Goal: Task Accomplishment & Management: Manage account settings

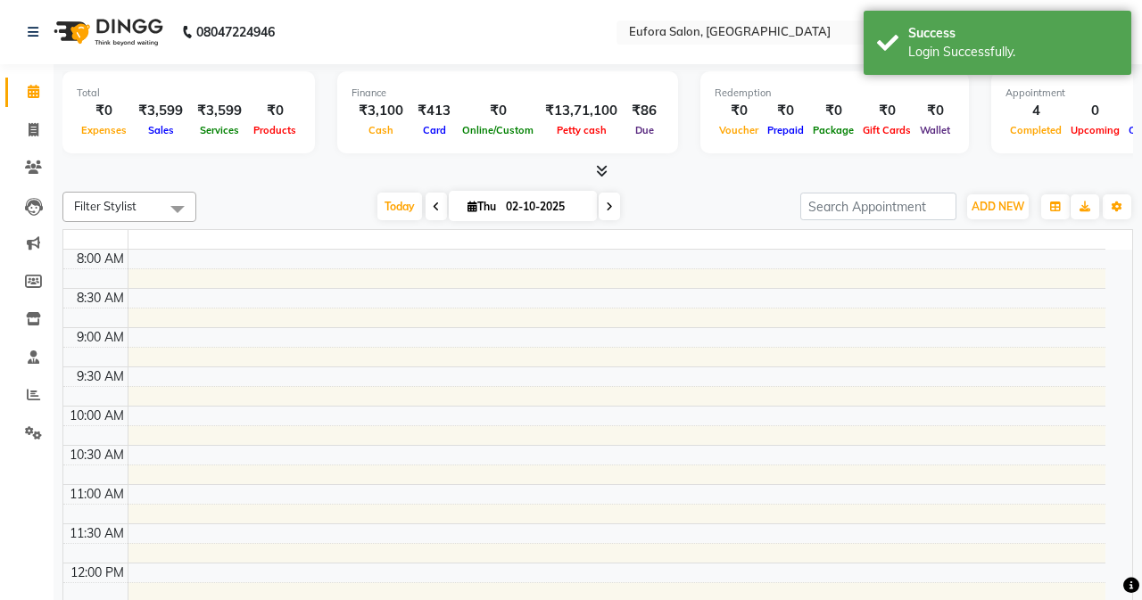
select select "en"
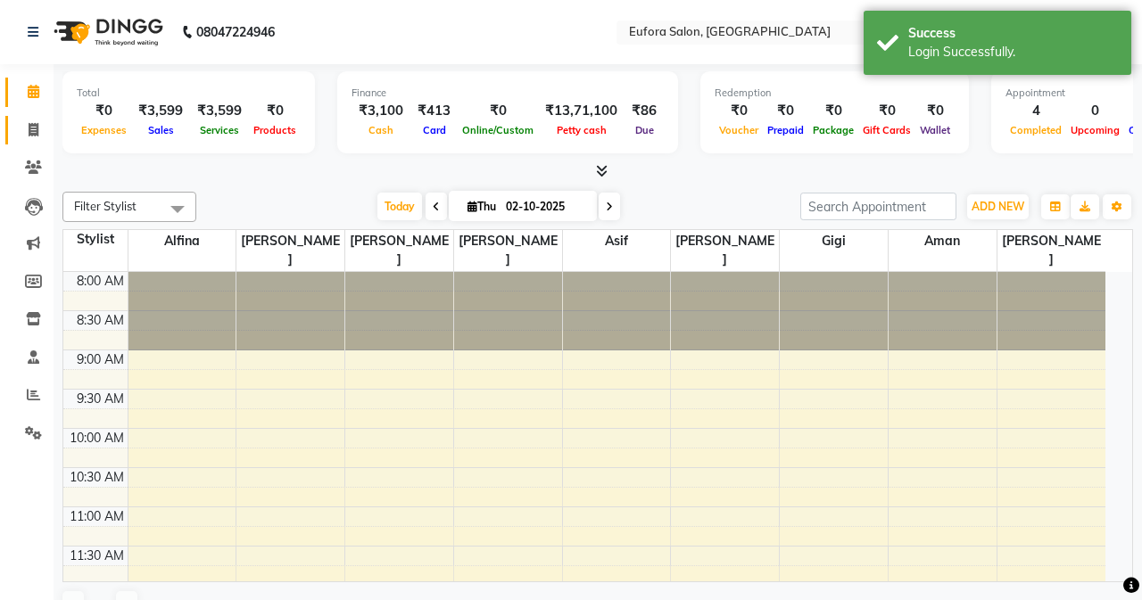
click at [34, 128] on icon at bounding box center [34, 129] width 10 height 13
select select "service"
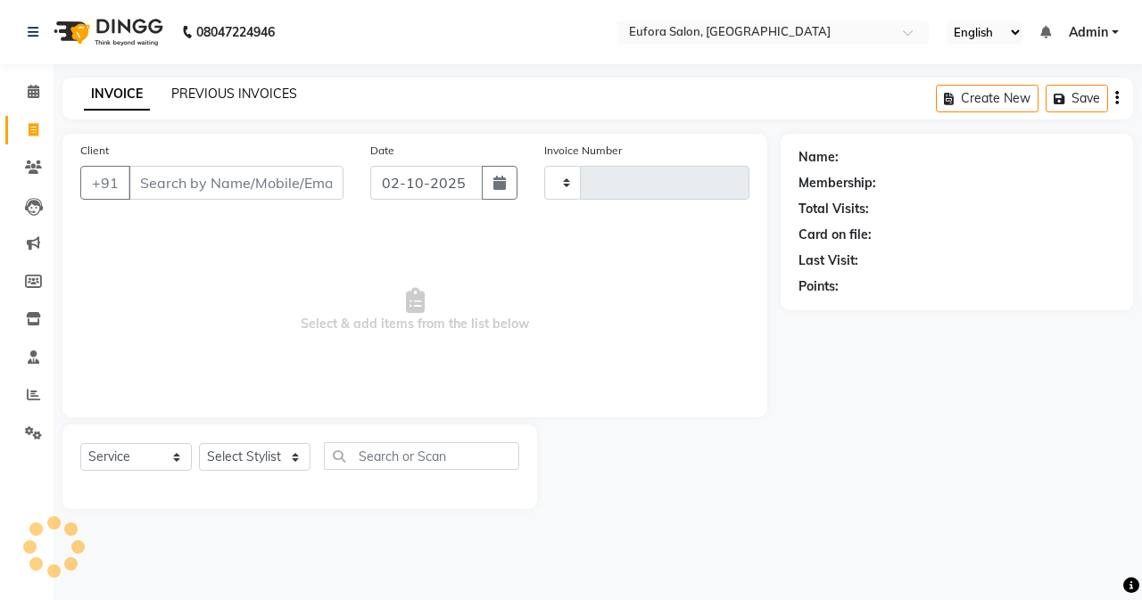
click at [204, 90] on link "PREVIOUS INVOICES" at bounding box center [234, 94] width 126 height 16
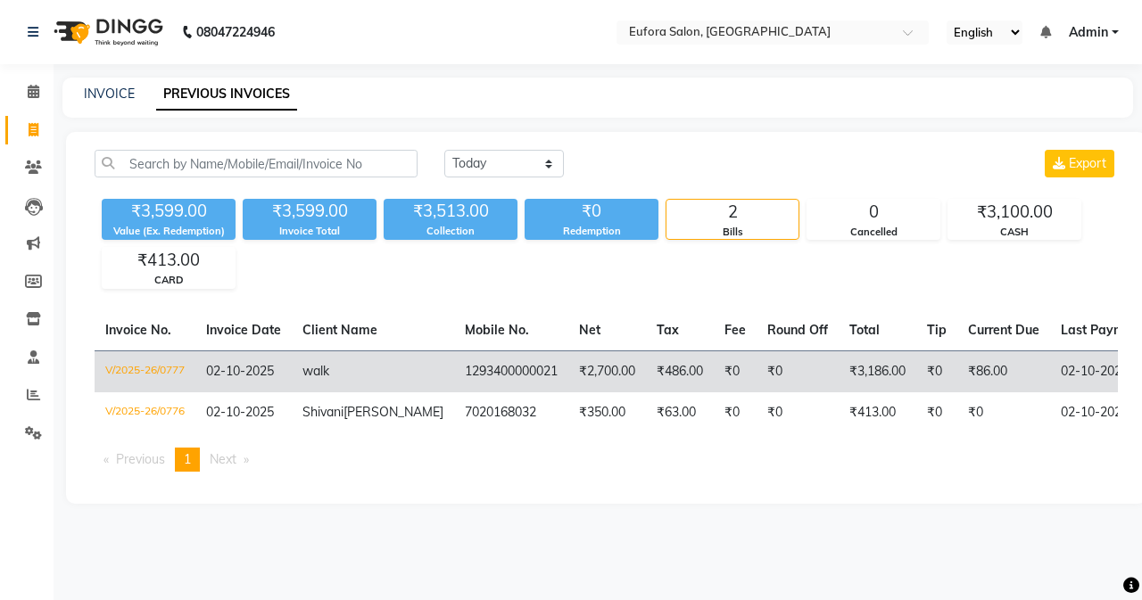
click at [380, 384] on td "walk" at bounding box center [373, 372] width 162 height 42
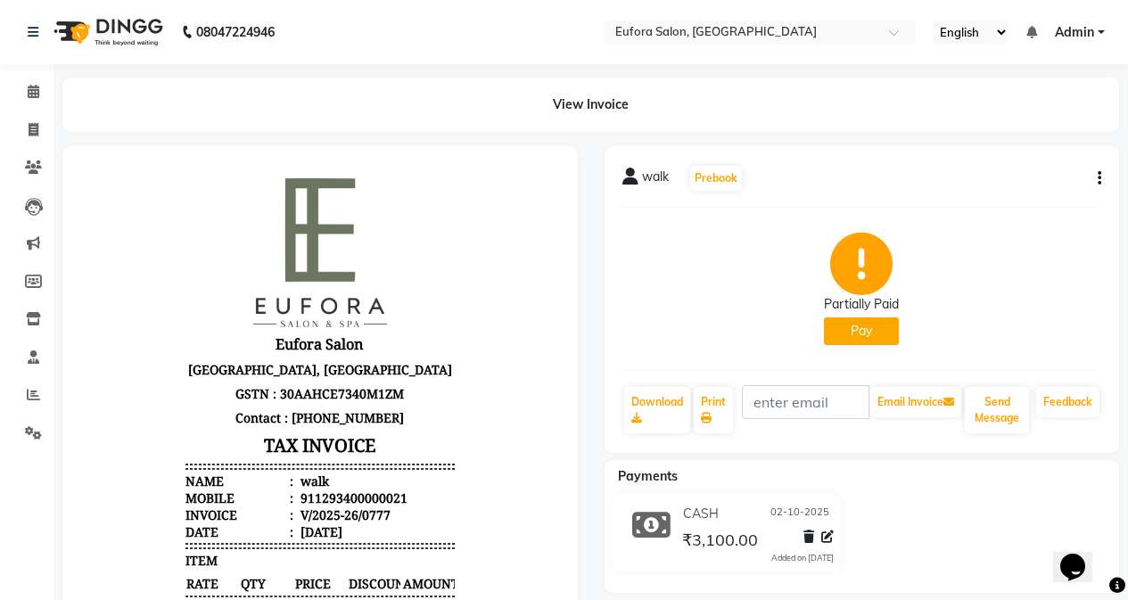
click at [1096, 183] on button "button" at bounding box center [1096, 178] width 11 height 19
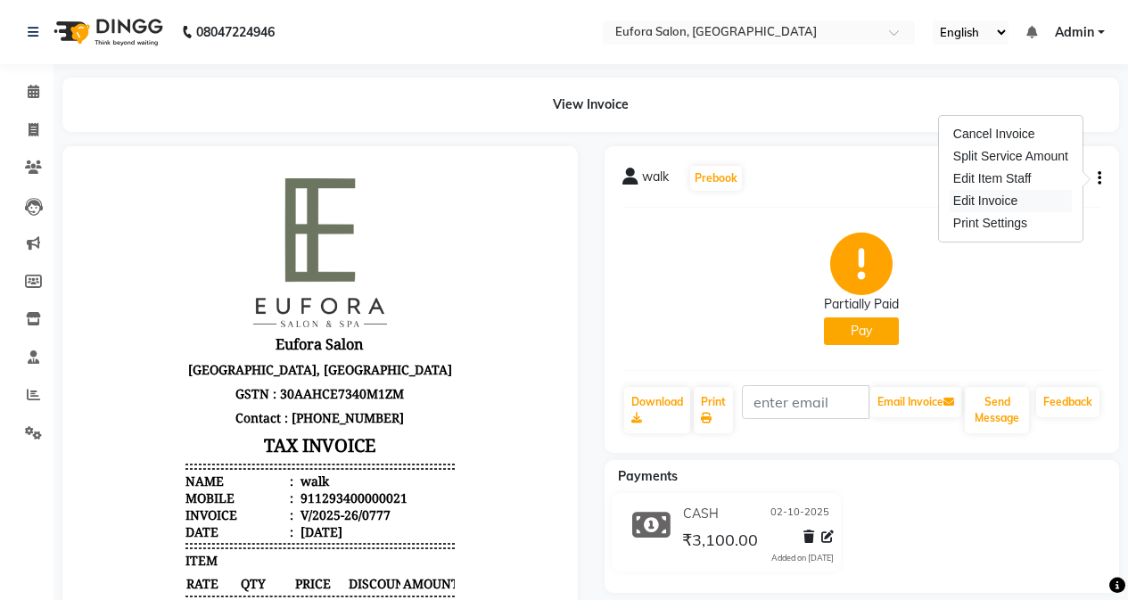
click at [973, 207] on div "Edit Invoice" at bounding box center [1011, 201] width 122 height 22
select select "service"
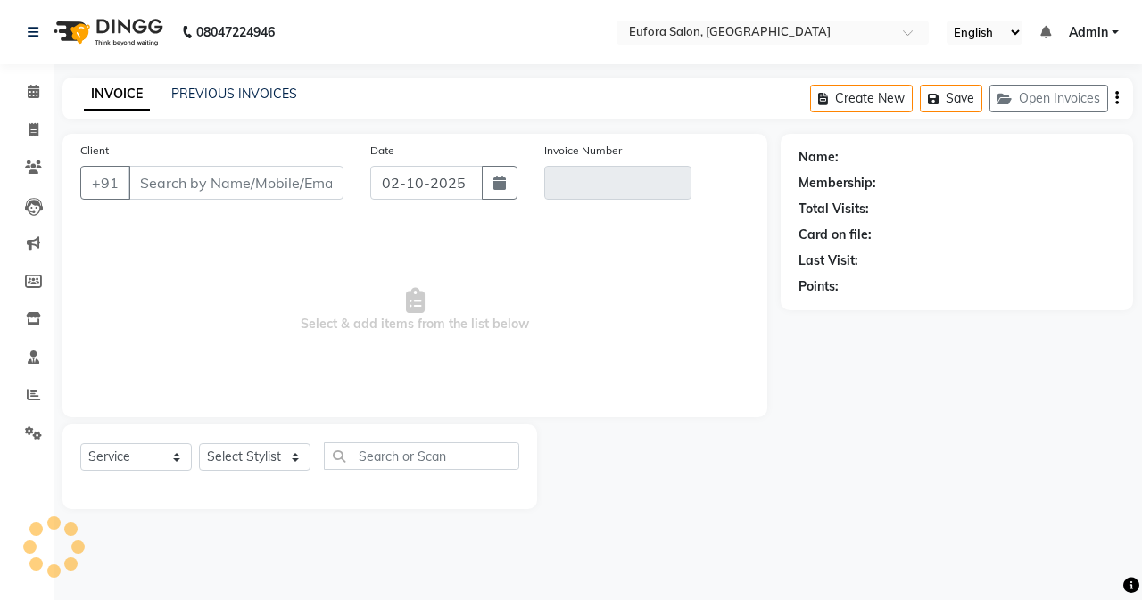
type input "1293400000021"
type input "V/2025-26/0777"
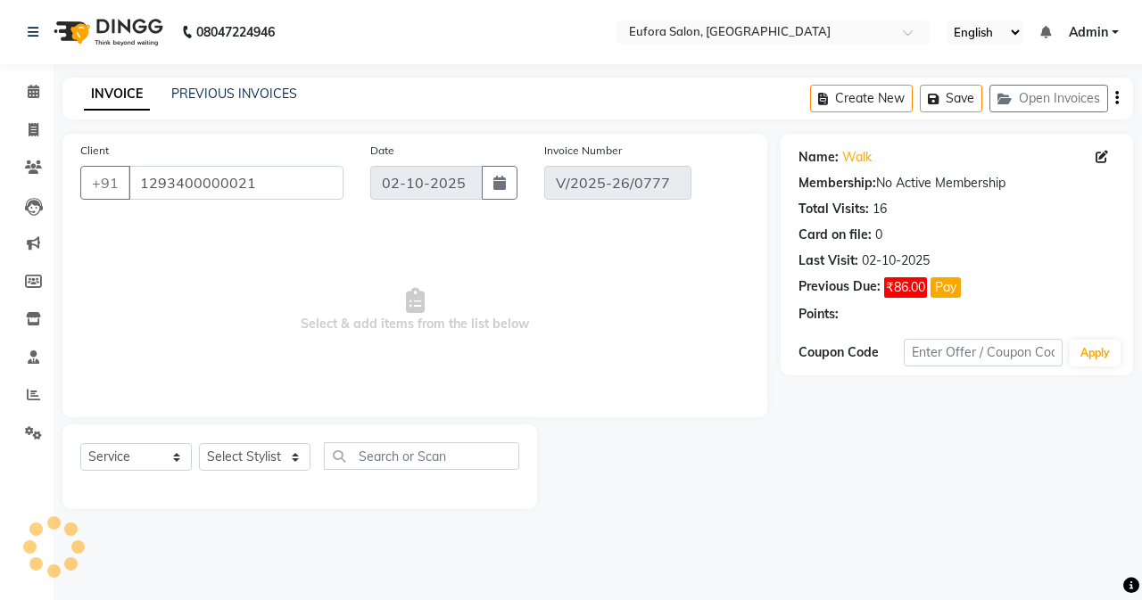
select select "select"
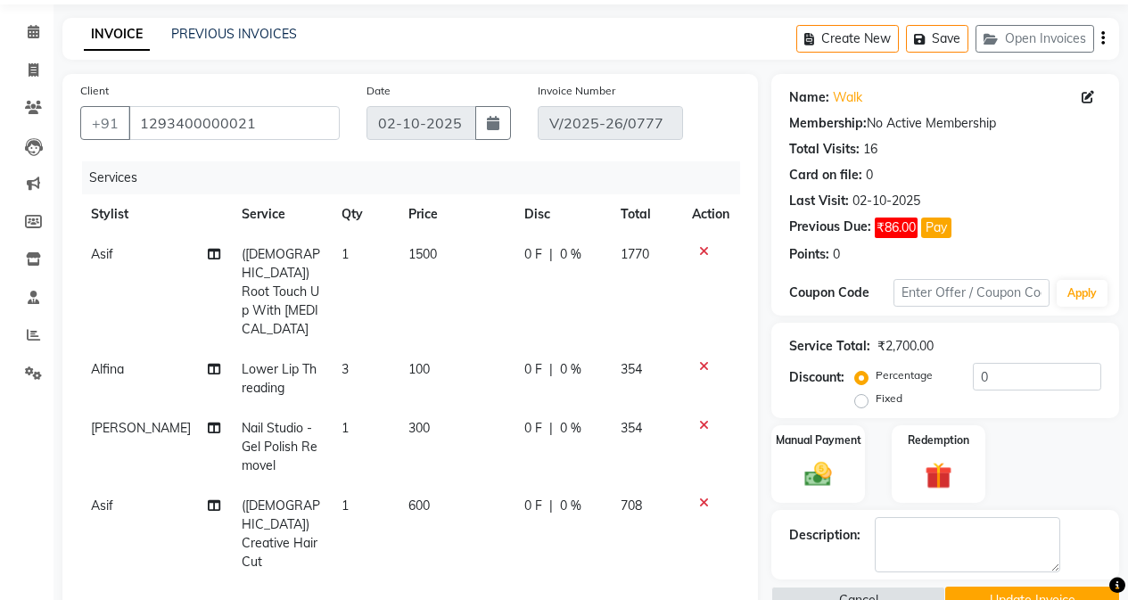
scroll to position [89, 0]
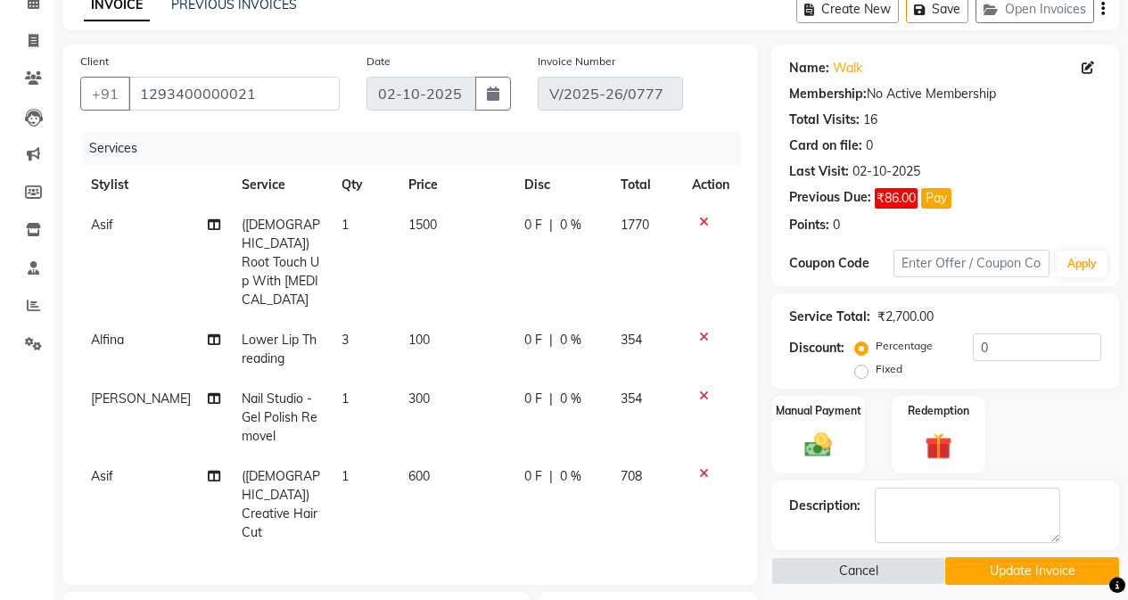
click at [699, 467] on icon at bounding box center [704, 473] width 10 height 12
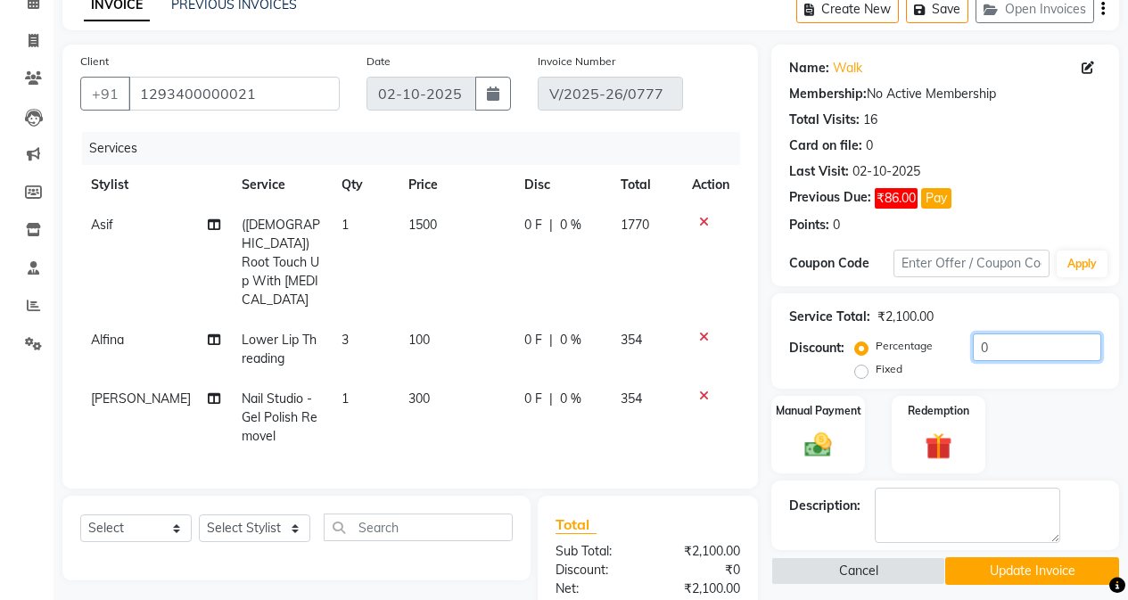
drag, startPoint x: 994, startPoint y: 346, endPoint x: 952, endPoint y: 349, distance: 42.0
click at [952, 349] on div "Percentage Fixed 0" at bounding box center [980, 358] width 243 height 48
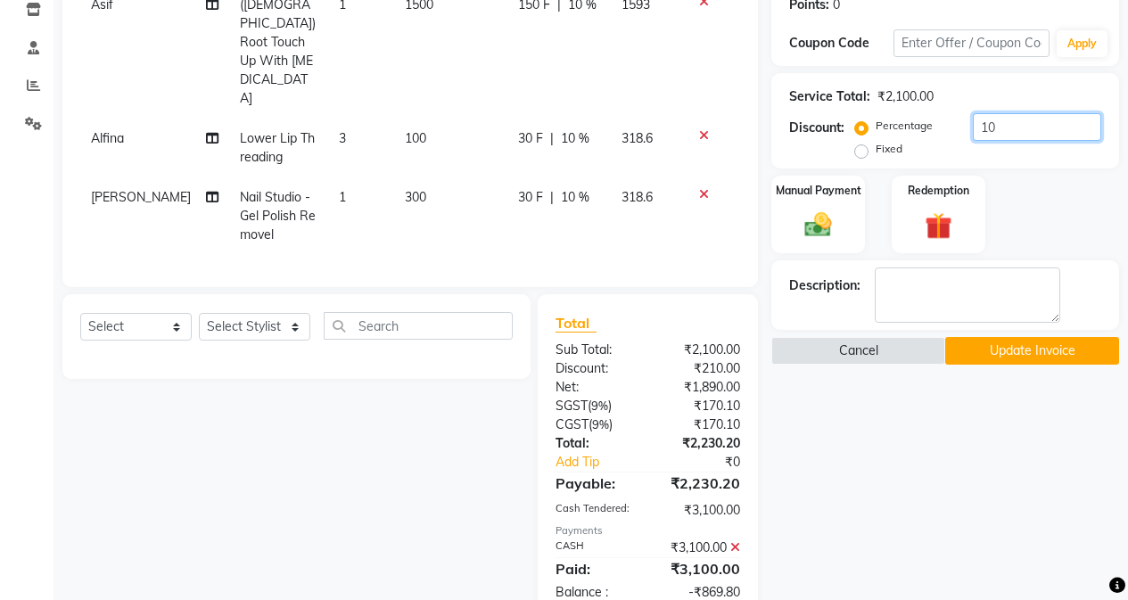
scroll to position [328, 0]
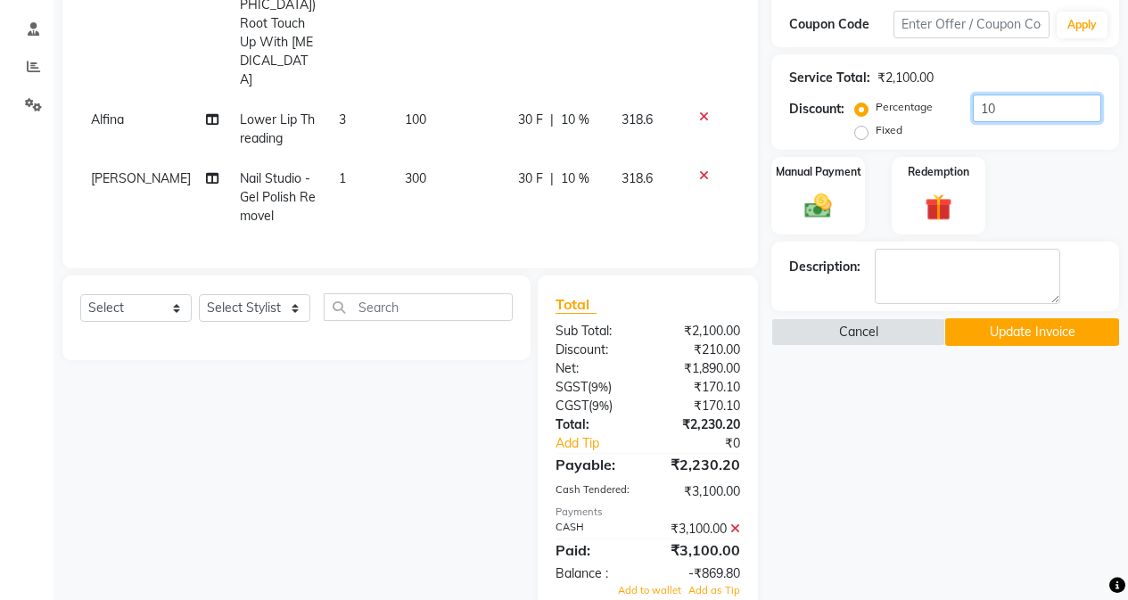
type input "10"
click at [738, 523] on icon at bounding box center [736, 529] width 10 height 12
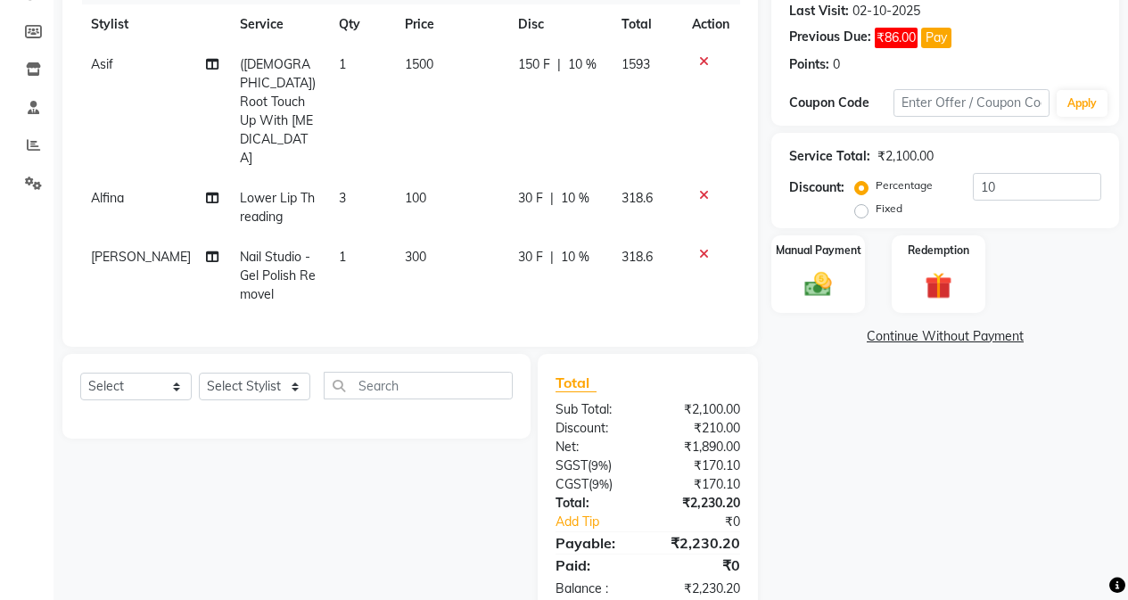
scroll to position [161, 0]
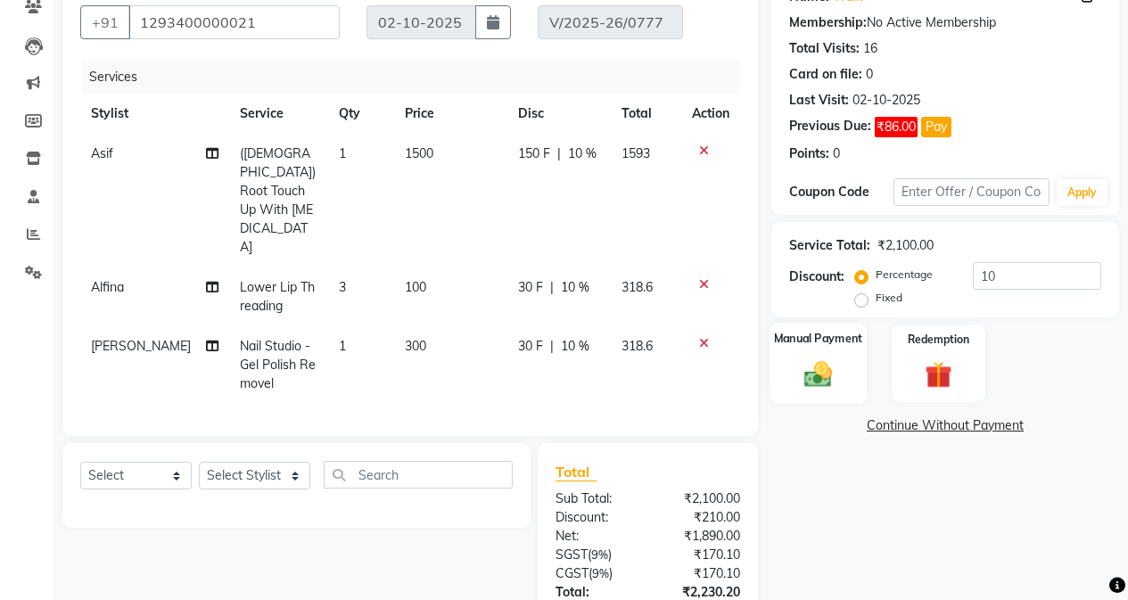
click at [814, 359] on img at bounding box center [818, 374] width 45 height 32
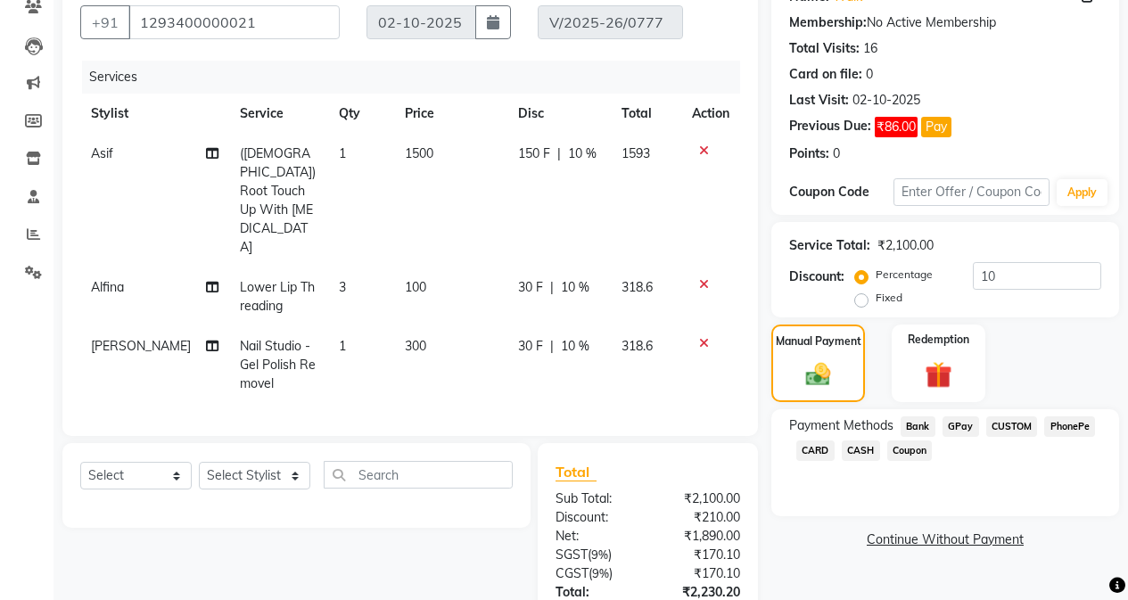
click at [860, 459] on span "CASH" at bounding box center [861, 451] width 38 height 21
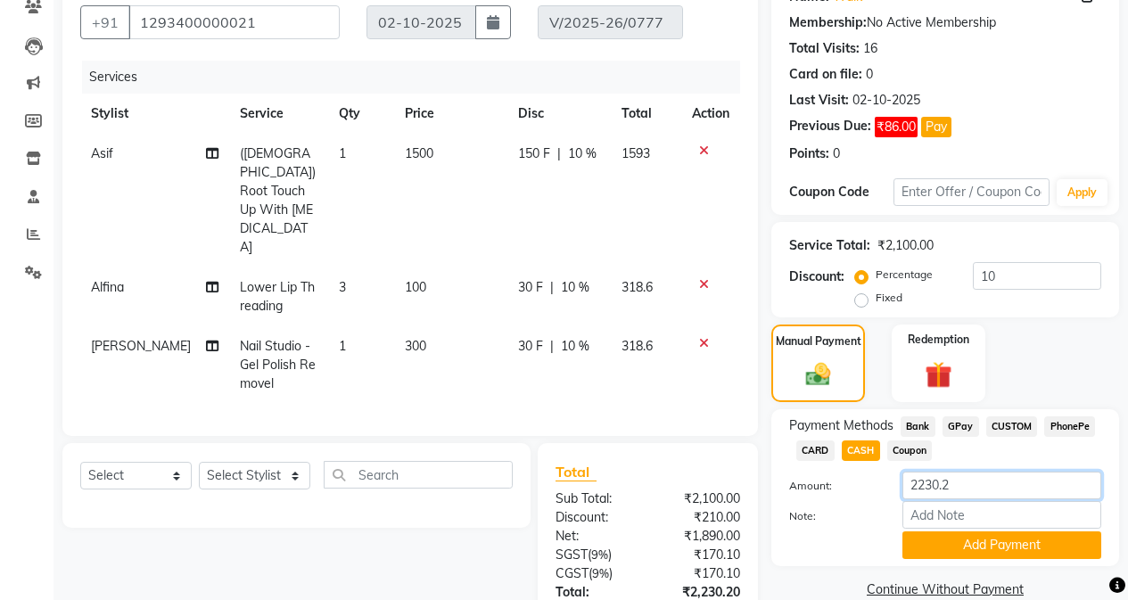
drag, startPoint x: 953, startPoint y: 470, endPoint x: 917, endPoint y: 474, distance: 35.9
click at [917, 474] on div "Payment Methods Bank GPay CUSTOM PhonePe CARD CASH Coupon Amount: 2230.2 Note: …" at bounding box center [945, 488] width 312 height 143
drag, startPoint x: 963, startPoint y: 480, endPoint x: 847, endPoint y: 484, distance: 116.9
click at [847, 484] on div "Amount: 2230.2" at bounding box center [945, 487] width 339 height 30
type input "2200"
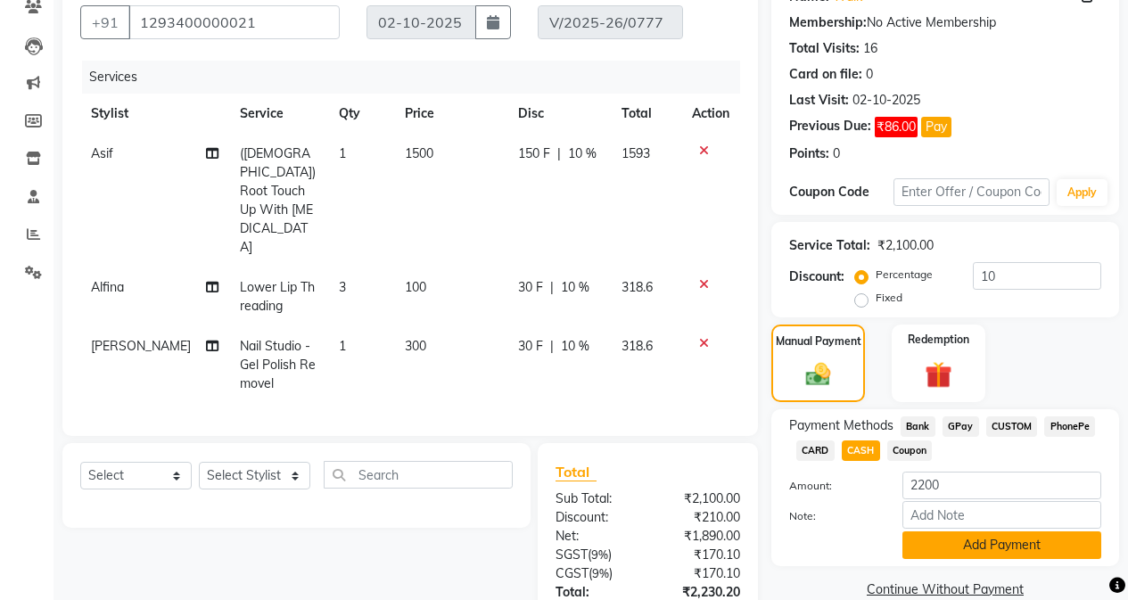
click at [1009, 556] on button "Add Payment" at bounding box center [1002, 546] width 199 height 28
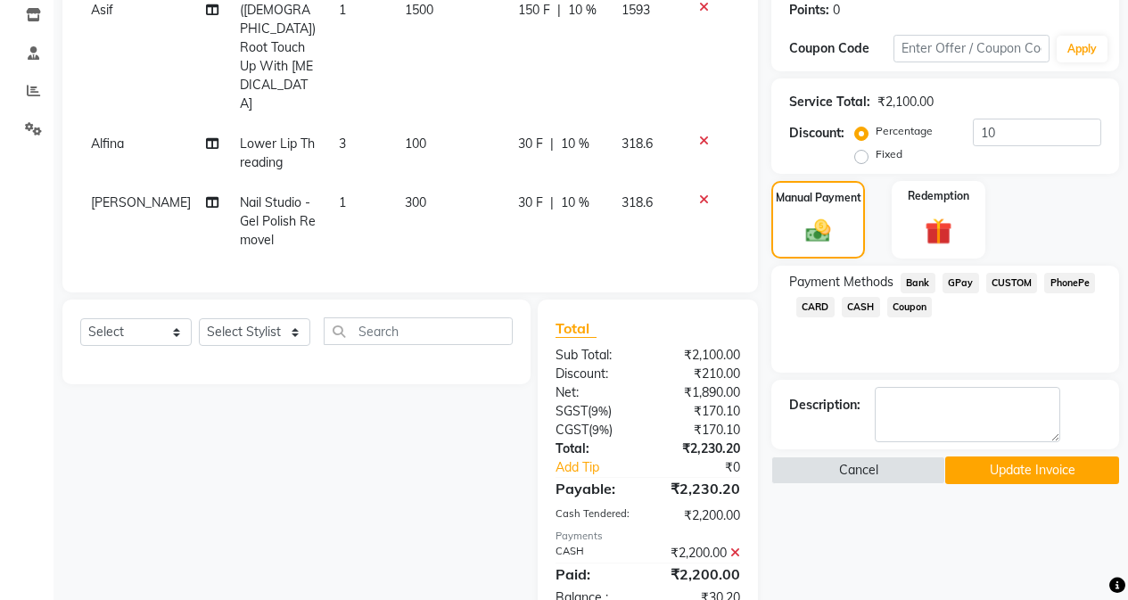
scroll to position [313, 0]
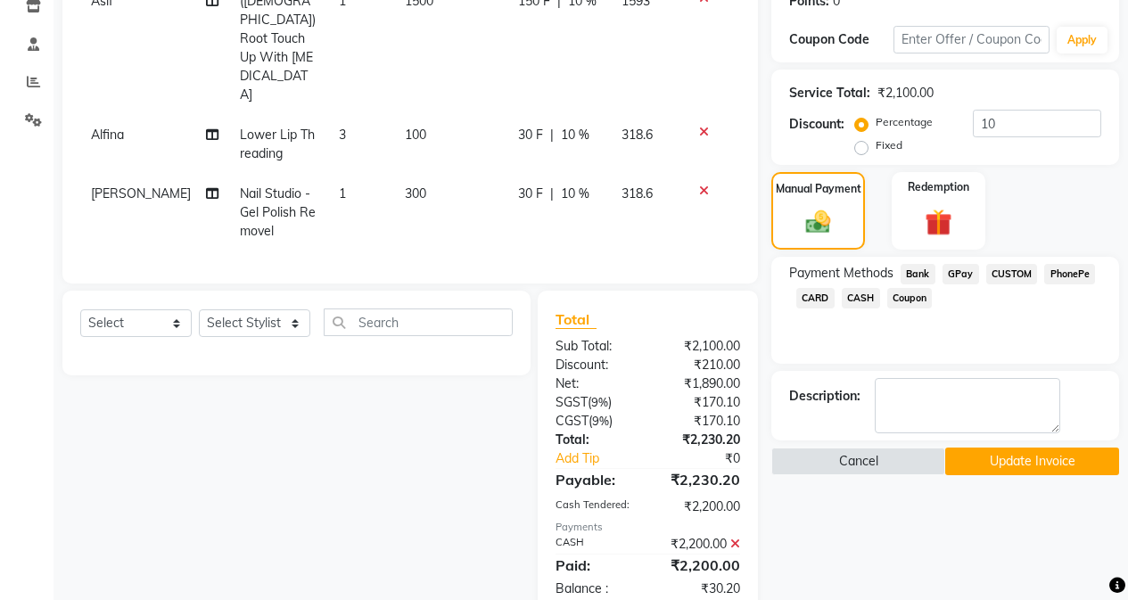
click at [1009, 464] on button "Update Invoice" at bounding box center [1033, 462] width 174 height 28
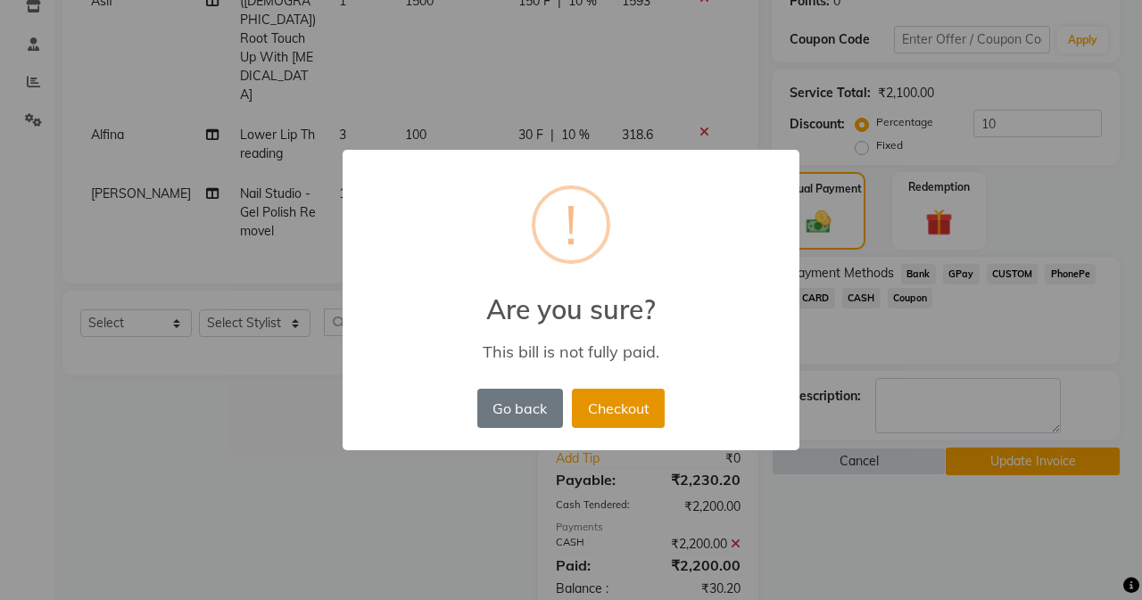
click at [641, 417] on button "Checkout" at bounding box center [618, 408] width 93 height 39
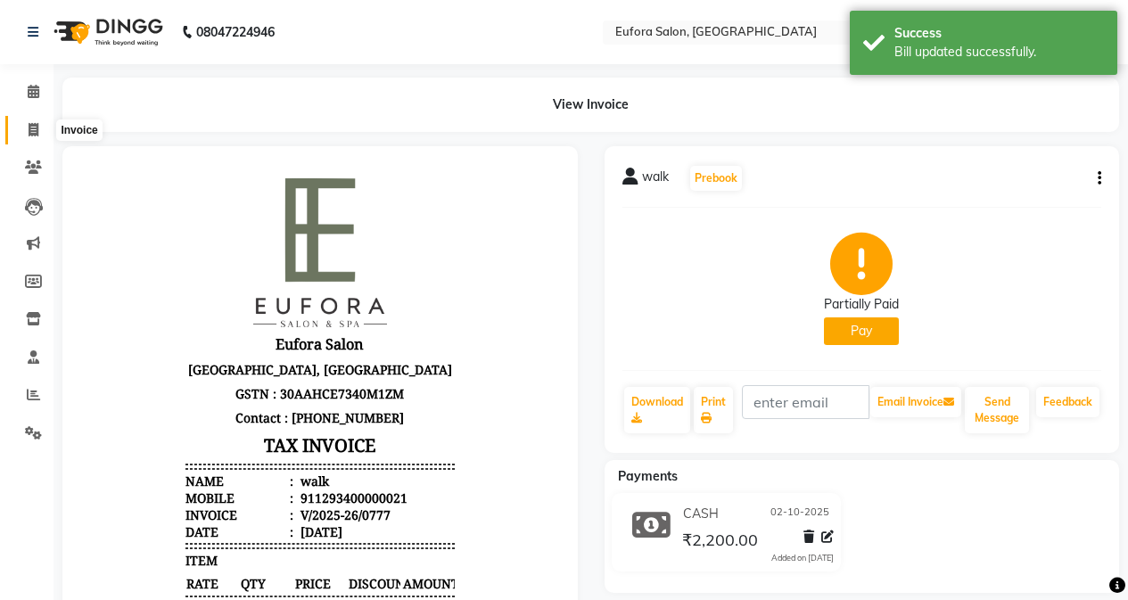
click at [37, 120] on span at bounding box center [33, 130] width 31 height 21
select select "service"
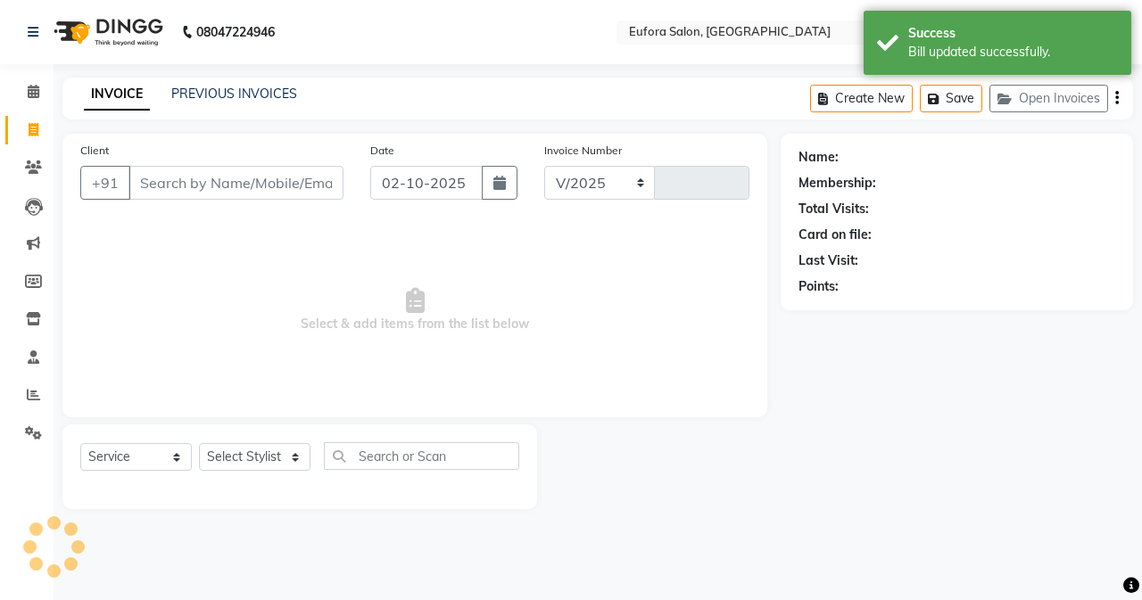
select select "6684"
type input "0778"
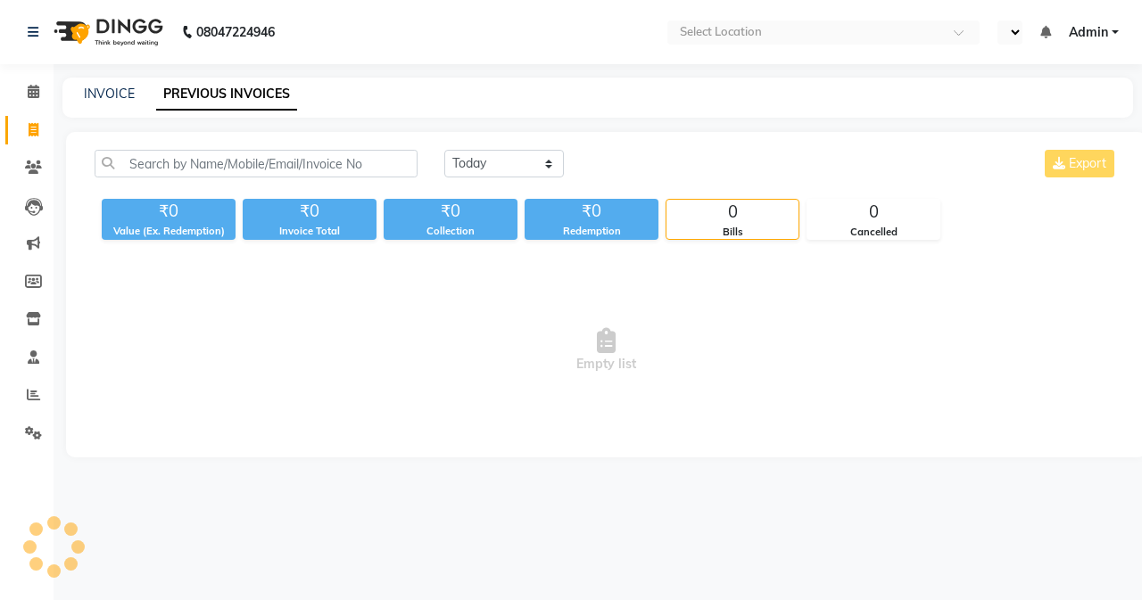
select select "en"
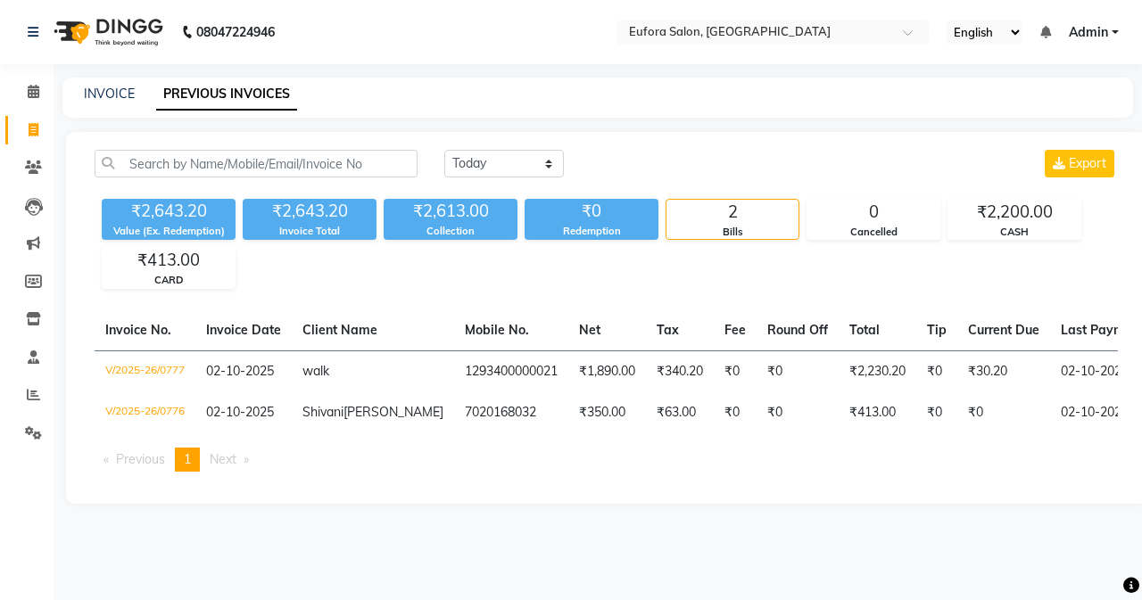
click at [1092, 36] on span "Admin" at bounding box center [1088, 32] width 39 height 19
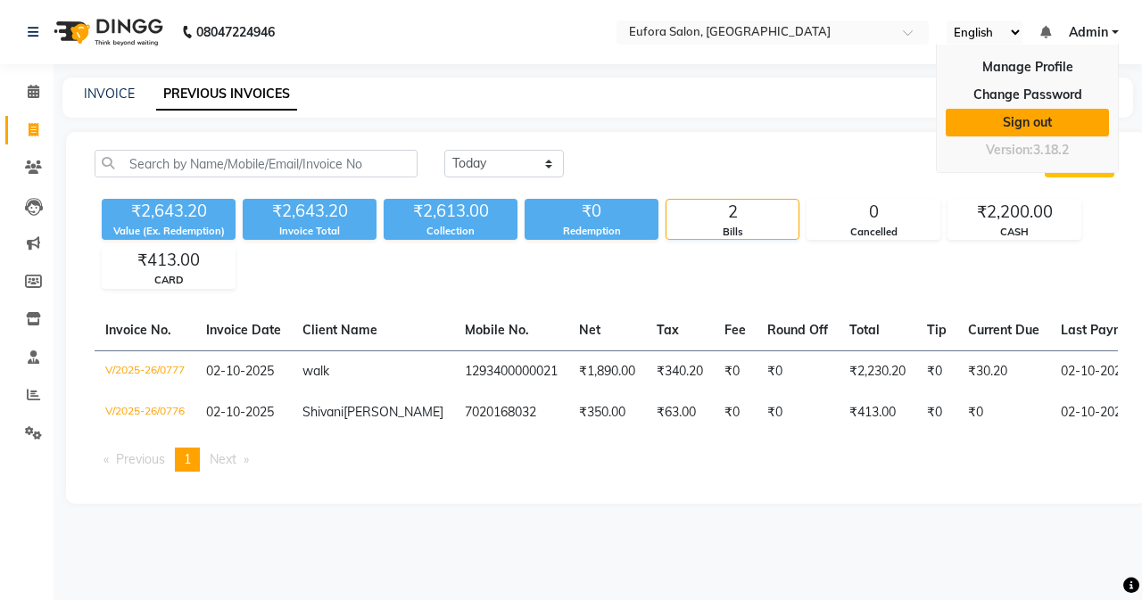
click at [1033, 110] on link "Sign out" at bounding box center [1027, 123] width 163 height 28
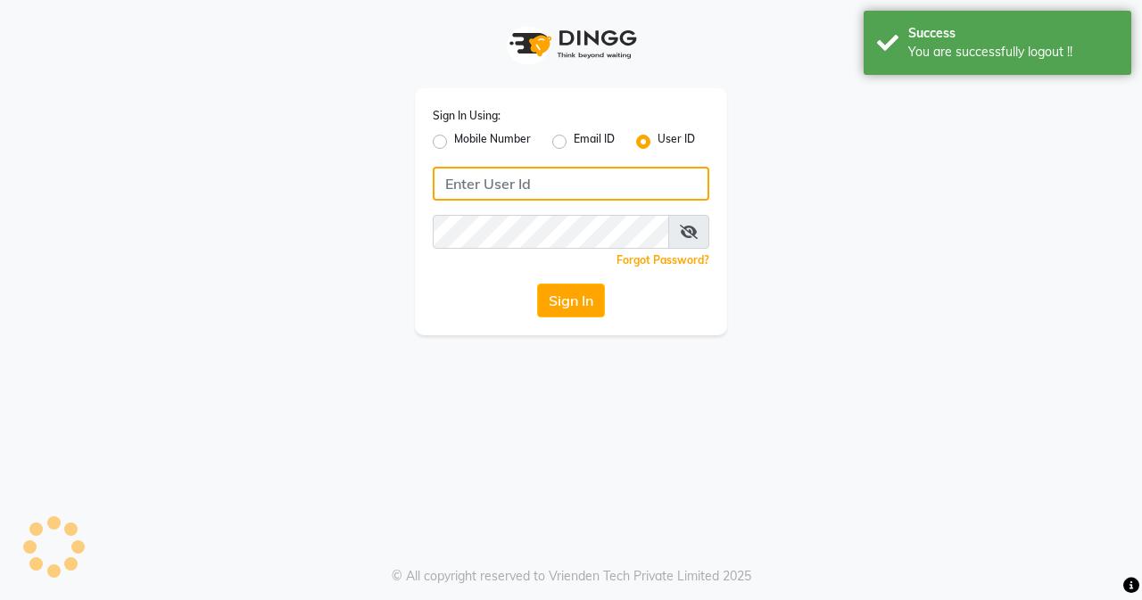
type input "9810318377"
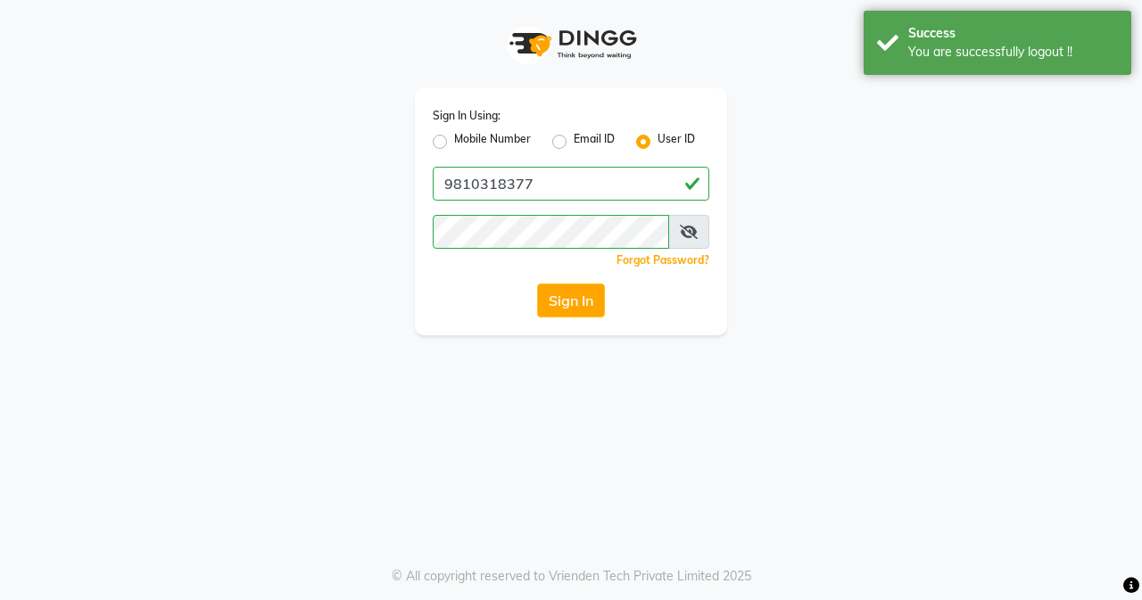
click at [454, 145] on label "Mobile Number" at bounding box center [492, 141] width 77 height 21
click at [454, 143] on input "Mobile Number" at bounding box center [460, 137] width 12 height 12
radio input "true"
radio input "false"
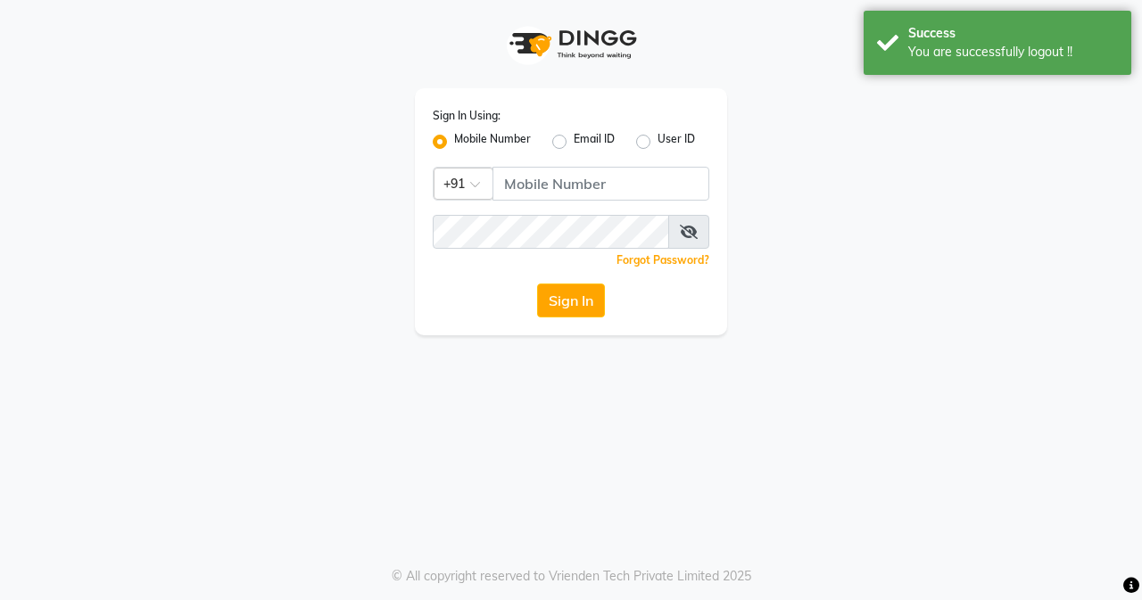
click at [492, 164] on div "Sign In Using: Mobile Number Email ID User ID Country Code × +91 Remember me Fo…" at bounding box center [571, 211] width 312 height 247
click at [540, 194] on input "Username" at bounding box center [600, 184] width 217 height 34
type input "9810318377"
click at [562, 321] on div "Sign In Using: Mobile Number Email ID User ID Country Code × +91 9810318377 Rem…" at bounding box center [571, 211] width 312 height 247
click at [559, 309] on button "Sign In" at bounding box center [571, 301] width 68 height 34
